Goal: Task Accomplishment & Management: Manage account settings

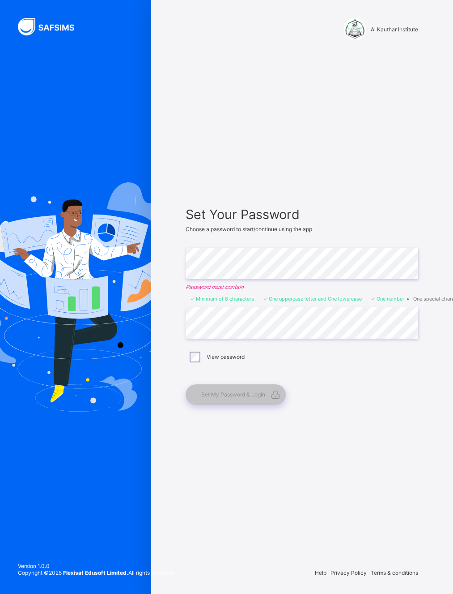
scroll to position [35, 81]
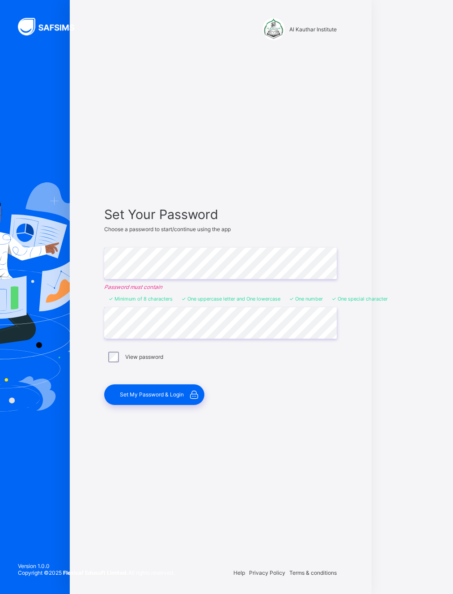
click at [160, 384] on div "Set My Password & Login" at bounding box center [154, 394] width 100 height 21
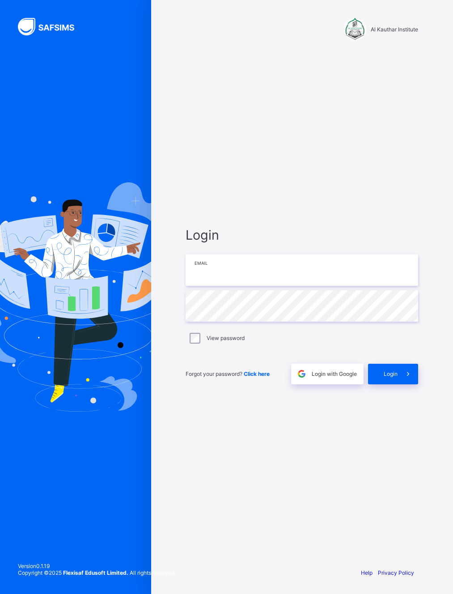
click at [358, 254] on input "email" at bounding box center [302, 269] width 233 height 31
click at [329, 256] on input "email" at bounding box center [302, 269] width 233 height 31
type input "**********"
click at [395, 370] on span "Login" at bounding box center [391, 373] width 14 height 7
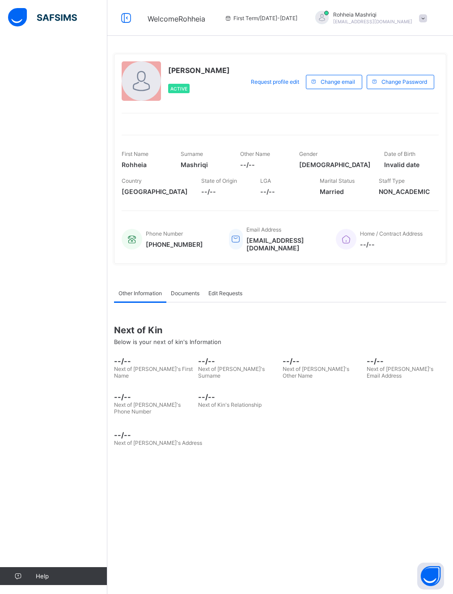
click at [421, 17] on span at bounding box center [423, 18] width 8 height 8
click at [418, 17] on div "[PERSON_NAME] [EMAIL_ADDRESS][DOMAIN_NAME]" at bounding box center [369, 18] width 125 height 15
click at [417, 82] on span "Change Password" at bounding box center [405, 81] width 46 height 7
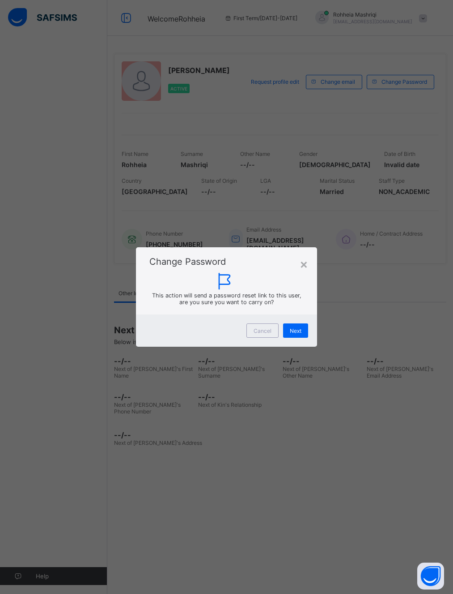
click at [300, 333] on span "Next" at bounding box center [296, 330] width 12 height 7
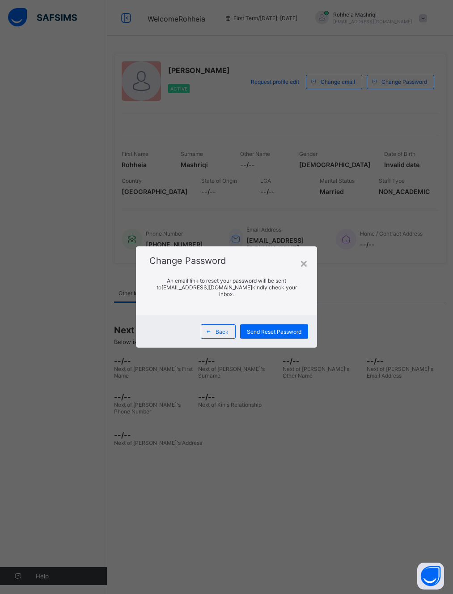
click at [299, 331] on span "Send Reset Password" at bounding box center [274, 331] width 55 height 7
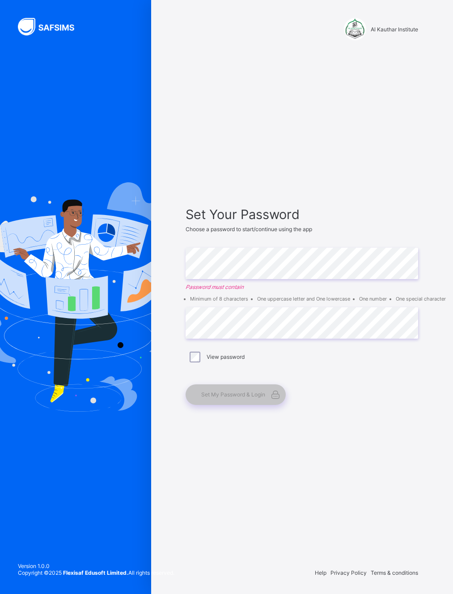
scroll to position [11, 0]
click at [227, 360] on label "View password" at bounding box center [226, 356] width 38 height 7
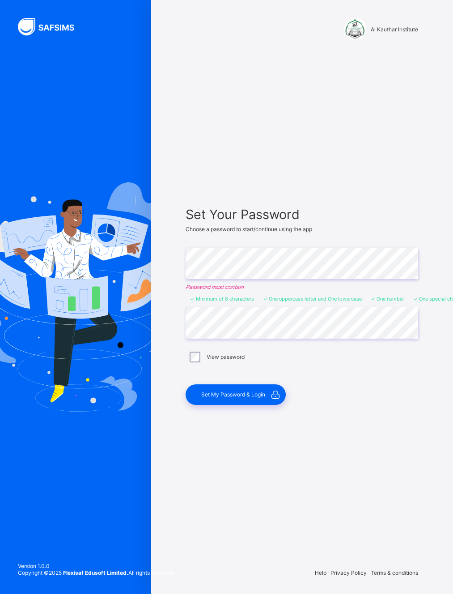
click at [262, 398] on span "Set My Password & Login" at bounding box center [233, 394] width 64 height 7
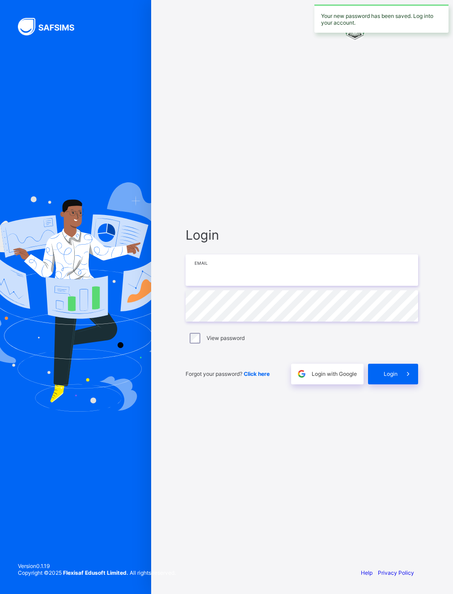
click at [281, 280] on input "email" at bounding box center [302, 269] width 233 height 31
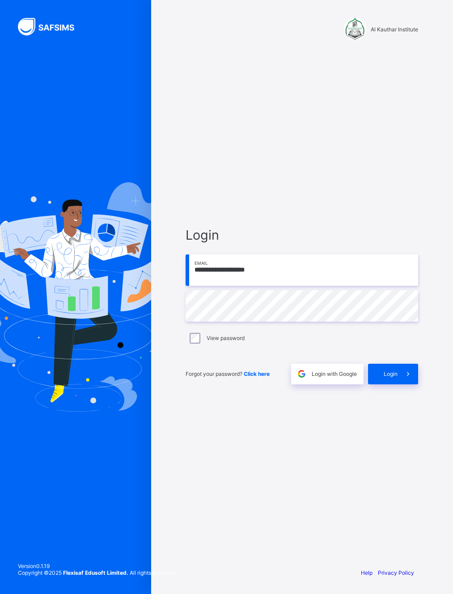
type input "**********"
click at [394, 377] on span "Login" at bounding box center [391, 373] width 14 height 7
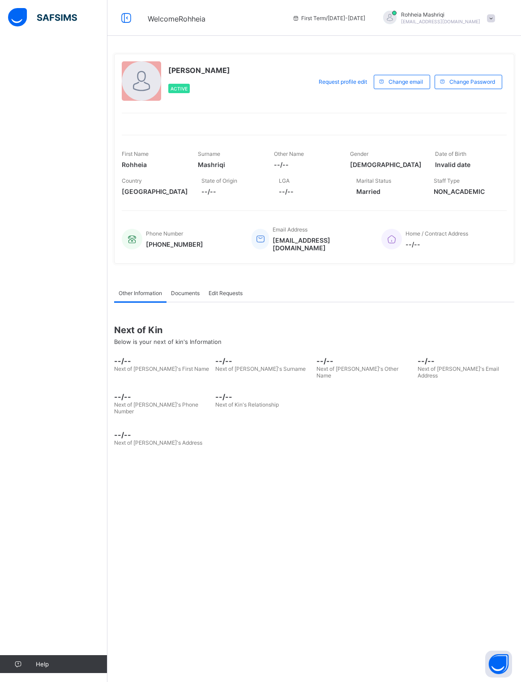
click at [453, 17] on div "[PERSON_NAME] [EMAIL_ADDRESS][DOMAIN_NAME]" at bounding box center [436, 18] width 125 height 15
click at [68, 266] on div "Help" at bounding box center [53, 359] width 107 height 646
click at [395, 462] on div "Other Information Documents Edit Requests Other Information More Options Next o…" at bounding box center [314, 366] width 400 height 193
click at [199, 302] on div "Documents" at bounding box center [186, 293] width 38 height 18
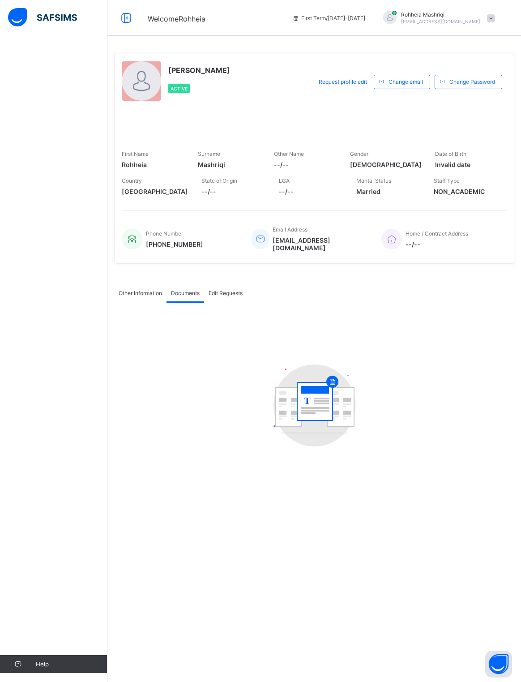
click at [243, 296] on span "Edit Requests" at bounding box center [226, 293] width 34 height 7
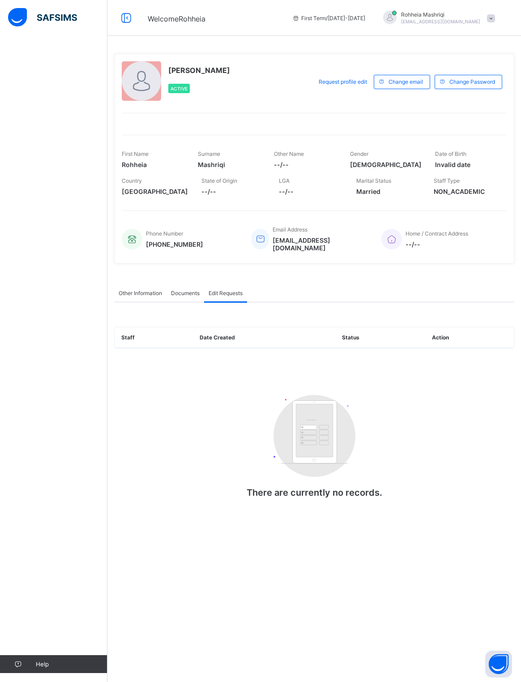
click at [123, 302] on div "Other Information" at bounding box center [140, 293] width 52 height 18
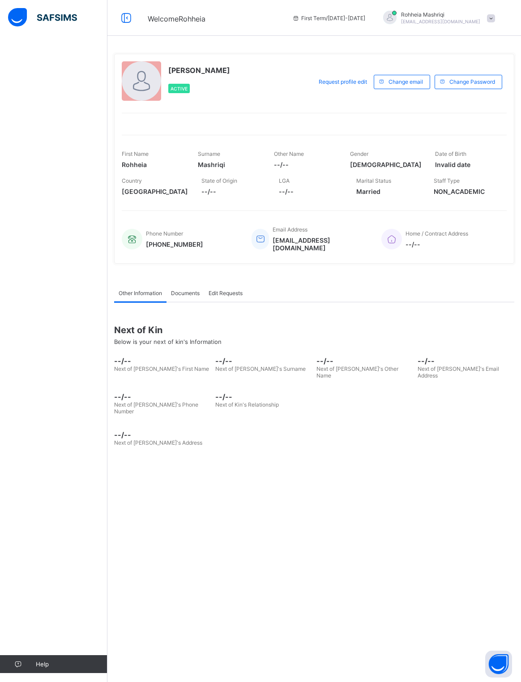
click at [243, 296] on span "Edit Requests" at bounding box center [226, 293] width 34 height 7
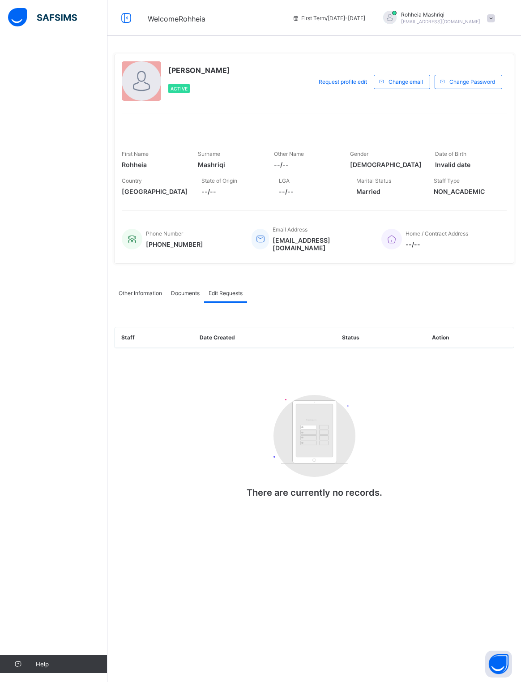
click at [371, 188] on span at bounding box center [388, 186] width 64 height 4
